Goal: Information Seeking & Learning: Learn about a topic

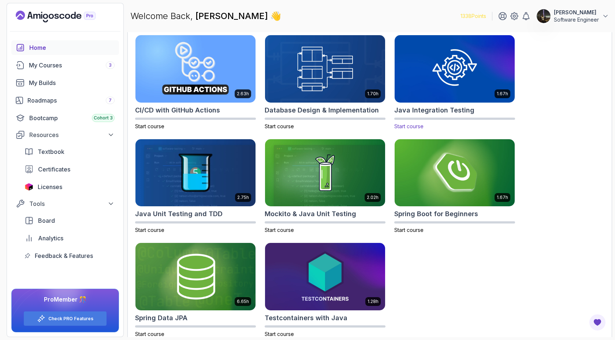
scroll to position [232, 0]
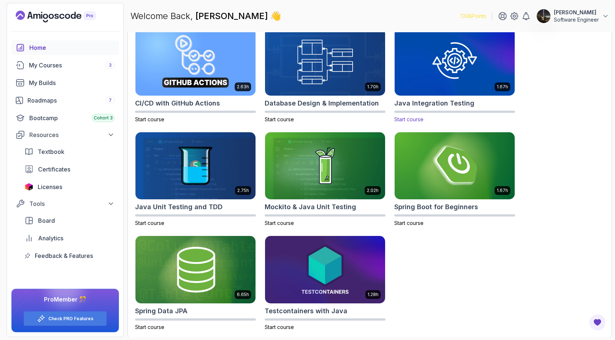
click at [447, 104] on h2 "Java Integration Testing" at bounding box center [434, 103] width 80 height 10
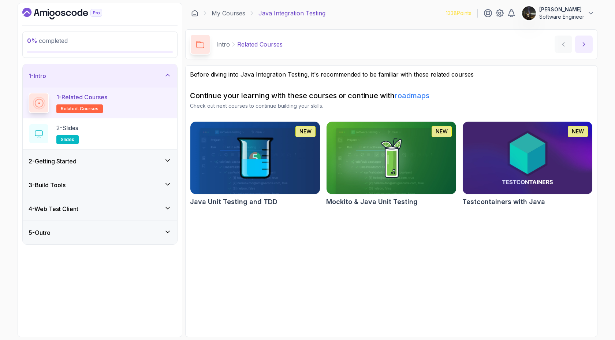
click at [583, 45] on icon "next content" at bounding box center [584, 44] width 2 height 4
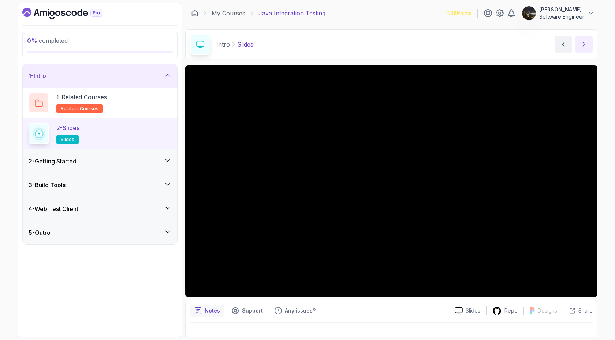
click at [583, 45] on icon "next content" at bounding box center [584, 44] width 2 height 4
